Goal: Task Accomplishment & Management: Manage account settings

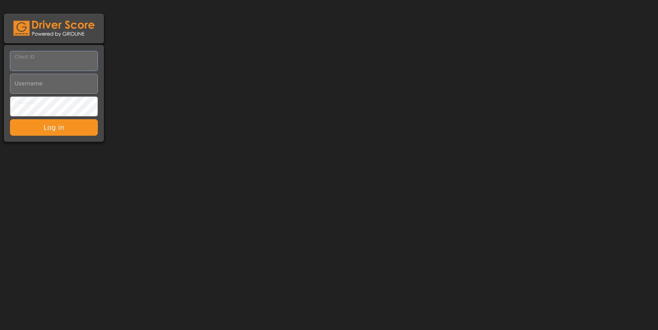
click at [66, 64] on input "Client ID" at bounding box center [54, 61] width 88 height 20
click at [41, 62] on input "Client ID" at bounding box center [54, 61] width 88 height 20
paste input "**********"
type input "**********"
click at [34, 80] on input "Username" at bounding box center [54, 84] width 88 height 20
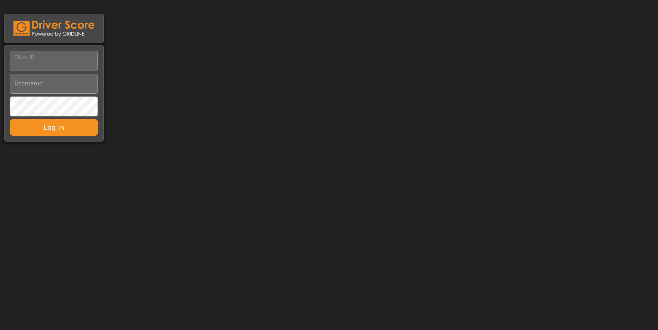
click at [35, 60] on input "Client ID" at bounding box center [54, 61] width 88 height 20
type input "***"
click at [25, 82] on input "Username" at bounding box center [54, 84] width 88 height 20
click at [40, 81] on input "Username" at bounding box center [54, 84] width 88 height 20
paste input "**********"
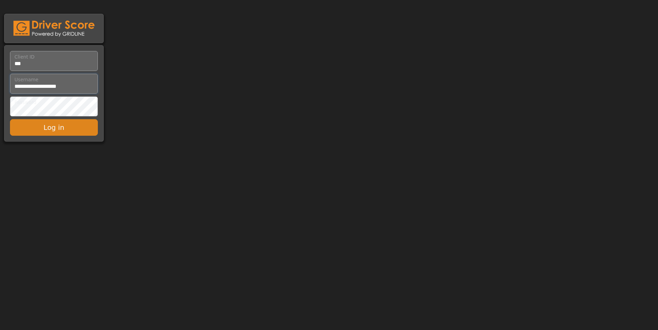
type input "**********"
click at [50, 127] on button "Log in" at bounding box center [54, 127] width 88 height 17
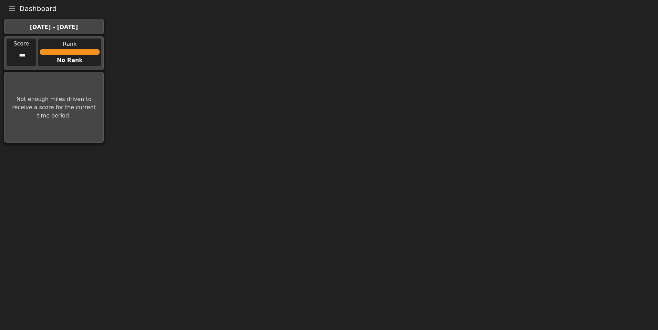
click at [12, 7] on icon "Toggle navigation" at bounding box center [12, 8] width 6 height 7
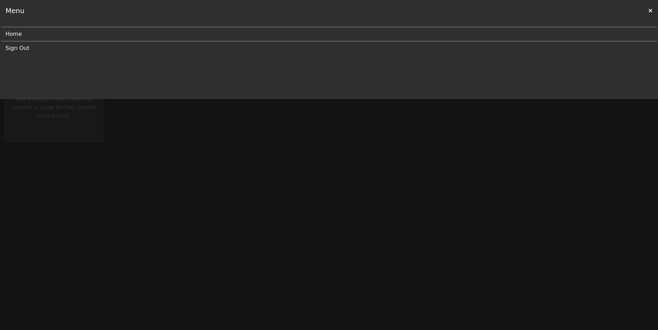
click at [25, 34] on link "Home" at bounding box center [327, 34] width 642 height 14
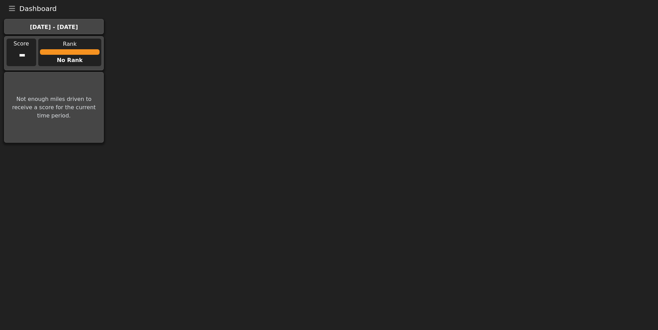
click at [35, 26] on div "Sep 21st - Sep 27th" at bounding box center [53, 27] width 91 height 8
click at [73, 51] on div at bounding box center [70, 52] width 60 height 6
click at [74, 27] on div "[DATE] - [DATE]" at bounding box center [53, 27] width 91 height 8
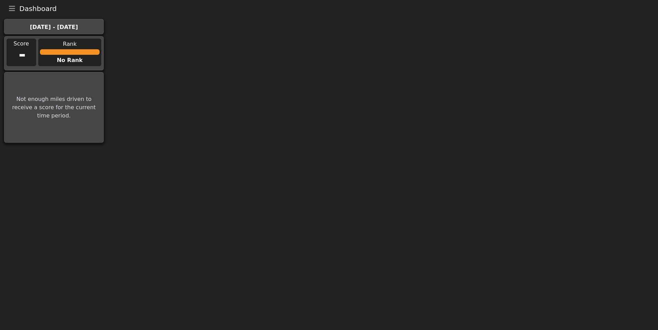
click at [74, 27] on div "[DATE] - [DATE]" at bounding box center [53, 27] width 91 height 8
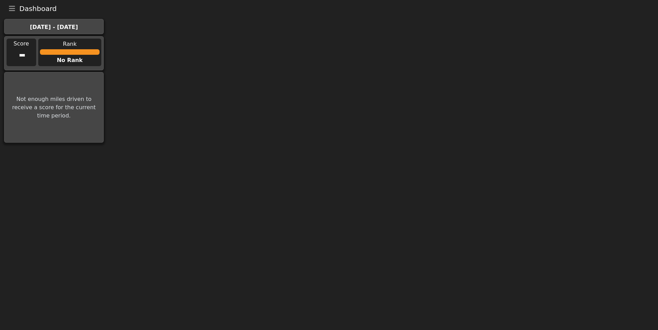
click at [74, 27] on div "[DATE] - [DATE]" at bounding box center [53, 27] width 91 height 8
click at [68, 58] on div "No Rank" at bounding box center [69, 60] width 63 height 8
click at [12, 10] on icon "Toggle navigation" at bounding box center [12, 8] width 6 height 7
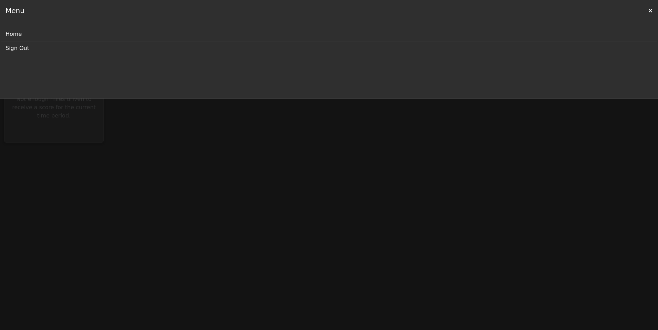
click at [18, 31] on link "Home" at bounding box center [327, 34] width 642 height 14
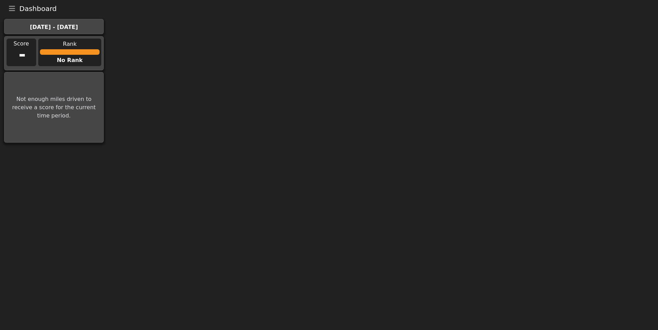
click at [22, 55] on div "-" at bounding box center [22, 55] width 7 height 26
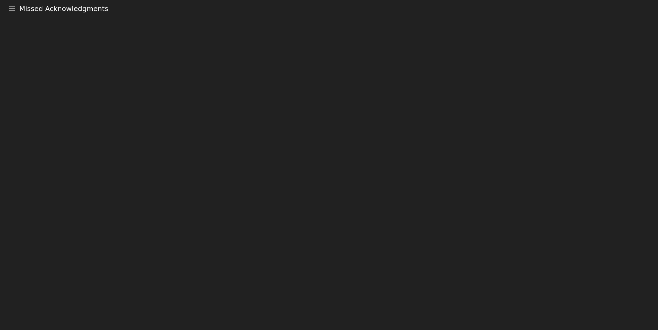
click at [122, 21] on html "Missed Acknowledgments Menu Home Sign Out" at bounding box center [329, 10] width 658 height 21
click at [14, 10] on icon "Toggle navigation" at bounding box center [12, 8] width 6 height 7
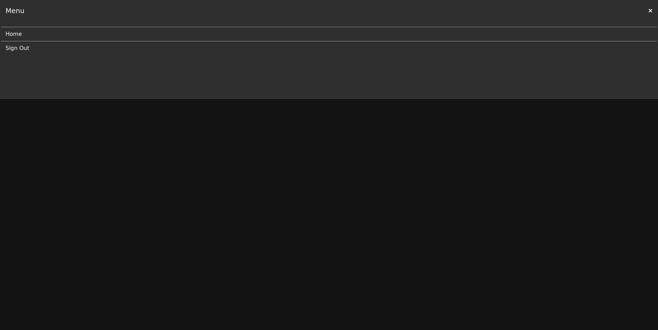
click at [77, 164] on div at bounding box center [329, 165] width 658 height 330
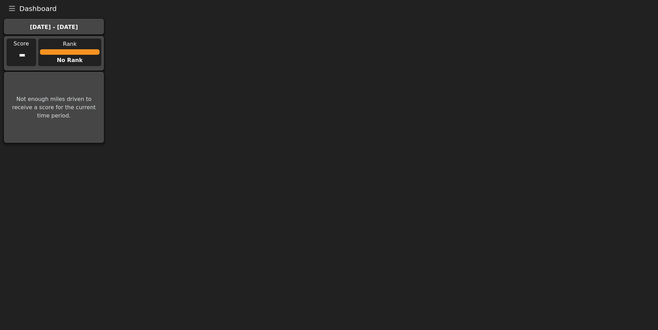
click at [16, 10] on button "Toggle navigation" at bounding box center [12, 9] width 14 height 10
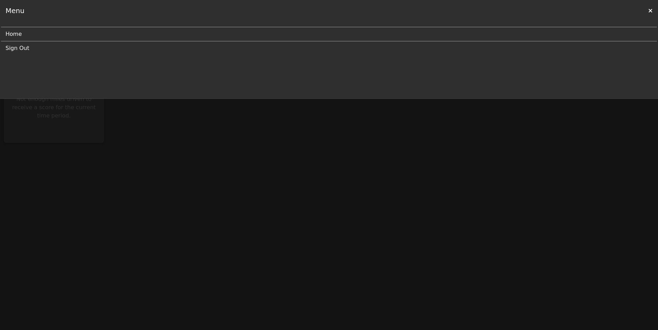
click at [25, 46] on link "Sign Out" at bounding box center [327, 48] width 642 height 14
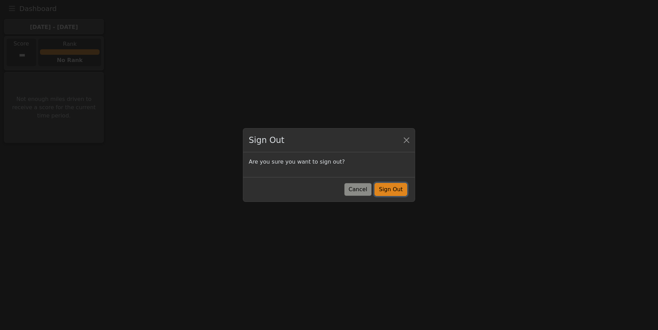
click at [400, 192] on button "Sign Out" at bounding box center [391, 189] width 33 height 13
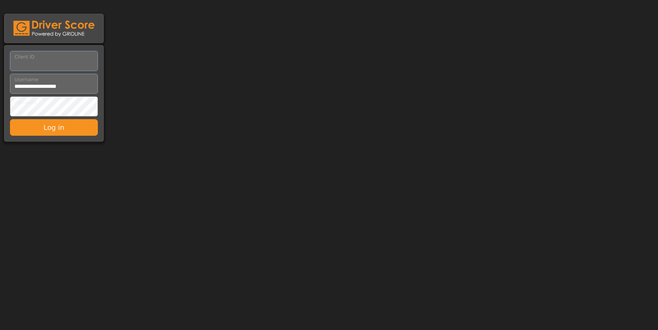
click at [37, 67] on input "Client ID" at bounding box center [54, 61] width 88 height 20
click at [58, 67] on input "Client ID" at bounding box center [54, 61] width 88 height 20
type input "***"
click at [78, 91] on input "Username" at bounding box center [54, 84] width 88 height 20
type input "**********"
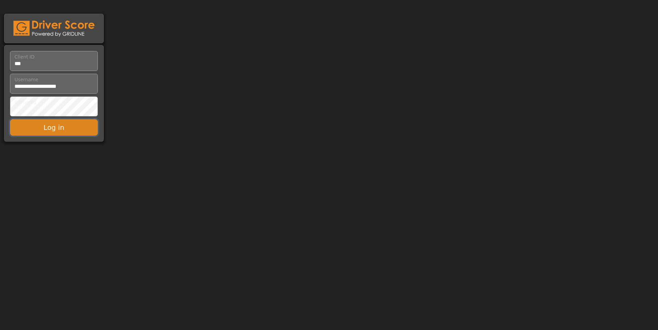
click at [69, 127] on button "Log in" at bounding box center [54, 127] width 88 height 17
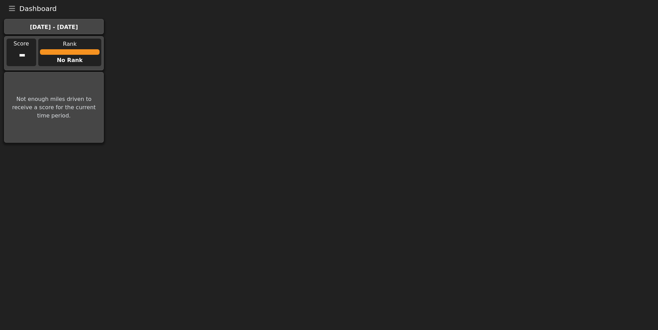
click at [211, 71] on body "Dashboard Menu Home Sign Out [DATE] - [DATE] Score - Rank No Rank Not enough mi…" at bounding box center [329, 72] width 658 height 145
click at [13, 12] on icon "Toggle navigation" at bounding box center [12, 8] width 6 height 7
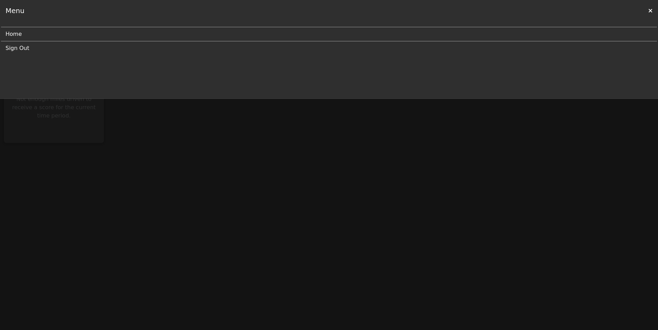
click at [30, 49] on link "Sign Out" at bounding box center [327, 48] width 642 height 14
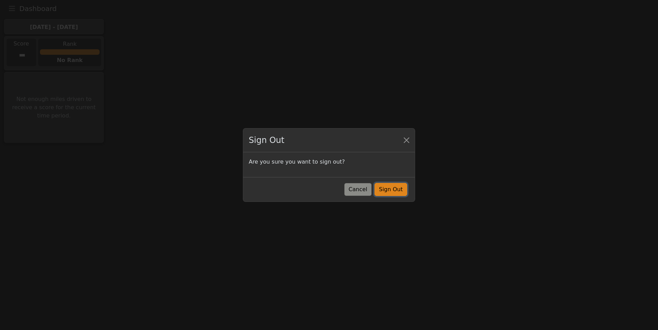
click at [395, 192] on button "Sign Out" at bounding box center [391, 189] width 33 height 13
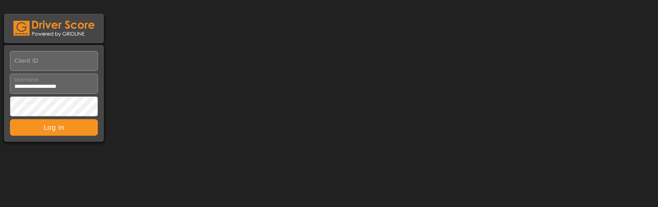
click at [60, 80] on input "Username" at bounding box center [54, 84] width 88 height 20
click at [74, 86] on input "Username" at bounding box center [54, 84] width 88 height 20
click at [168, 85] on body "Client ID Username Password Log in" at bounding box center [329, 71] width 658 height 143
